Goal: Book appointment/travel/reservation

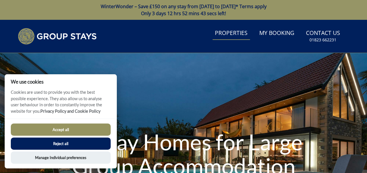
click at [234, 38] on link "Properties" at bounding box center [231, 33] width 37 height 13
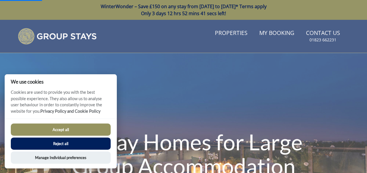
click at [72, 130] on button "Accept all" at bounding box center [61, 130] width 100 height 12
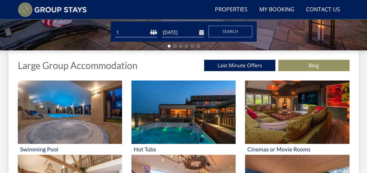
scroll to position [191, 0]
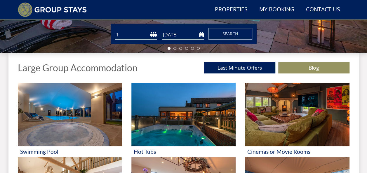
click at [144, 38] on select "1 2 3 4 5 6 7 8 9 10 11 12 13 14 15 16 17 18 19 20 21 22 23 24 25 26 27 28 29 3…" at bounding box center [136, 35] width 42 height 10
select select "10"
click at [115, 30] on select "1 2 3 4 5 6 7 8 9 10 11 12 13 14 15 16 17 18 19 20 21 22 23 24 25 26 27 28 29 3…" at bounding box center [136, 35] width 42 height 10
click at [199, 38] on input "[DATE]" at bounding box center [183, 35] width 42 height 10
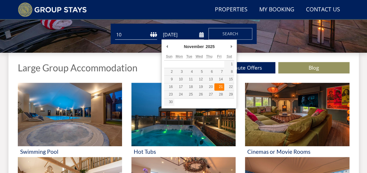
type input "21/11/2025"
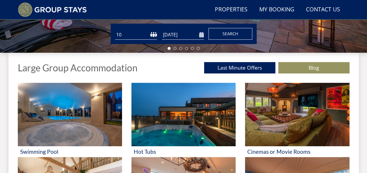
click at [227, 38] on button "Search" at bounding box center [230, 34] width 44 height 12
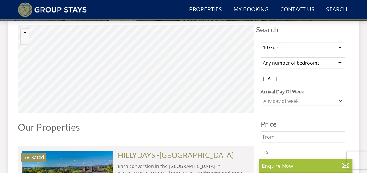
scroll to position [238, 0]
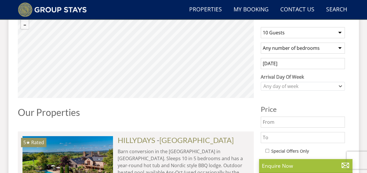
click at [327, 48] on select "Any number of bedrooms 4 Bedrooms 5 Bedrooms 6 Bedrooms 7 Bedrooms 8 Bedrooms 9…" at bounding box center [303, 48] width 84 height 11
select select "5"
click at [261, 43] on select "Any number of bedrooms 4 Bedrooms 5 Bedrooms 6 Bedrooms 7 Bedrooms 8 Bedrooms 9…" at bounding box center [303, 48] width 84 height 11
click at [295, 84] on div "Any day of week" at bounding box center [300, 86] width 76 height 6
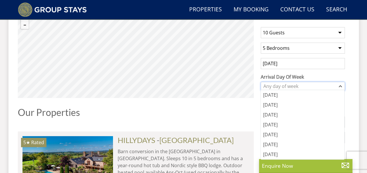
click at [295, 84] on div "Any day of week" at bounding box center [300, 86] width 76 height 6
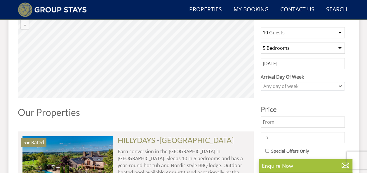
click at [285, 96] on div "1 Guest 2 Guests 3 Guests 4 Guests 5 Guests 6 Guests 7 Guests 8 Guests 9 Guests…" at bounding box center [302, 156] width 93 height 269
click at [261, 100] on div "1 Guest 2 Guests 3 Guests 4 Guests 5 Guests 6 Guests 7 Guests 8 Guests 9 Guests…" at bounding box center [302, 156] width 93 height 269
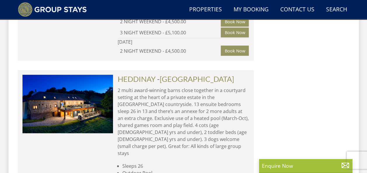
scroll to position [3881, 0]
